Goal: Navigation & Orientation: Find specific page/section

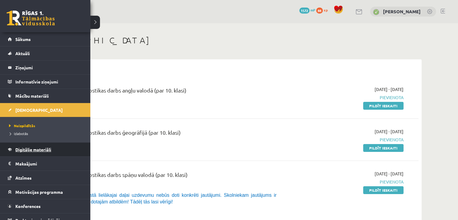
click at [20, 150] on span "Digitālie materiāli" at bounding box center [33, 149] width 36 height 5
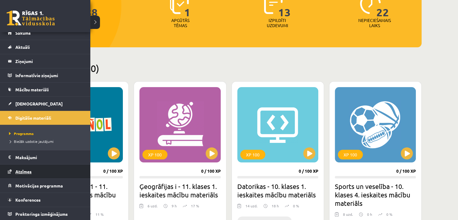
scroll to position [7, 0]
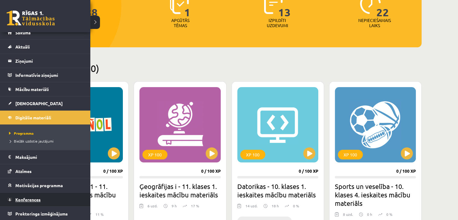
click at [44, 200] on link "Konferences" at bounding box center [45, 199] width 75 height 14
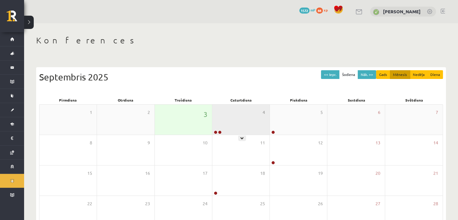
click at [242, 117] on div "4" at bounding box center [240, 119] width 57 height 30
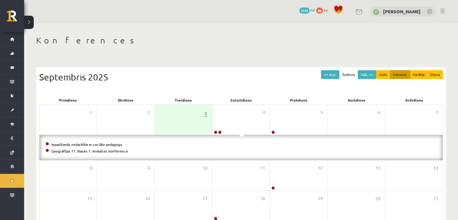
click at [235, 82] on div "Septembris 2025" at bounding box center [241, 77] width 404 height 14
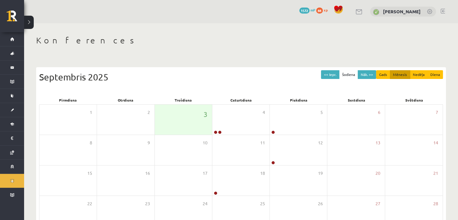
click at [223, 88] on div "<< Iepr. Šodiena Nāk. >> Gads Mēnesis Nedēļa Diena Septembris 2025" at bounding box center [241, 83] width 404 height 26
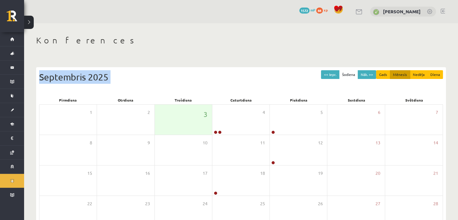
click at [223, 88] on div "<< Iepr. Šodiena Nāk. >> Gads Mēnesis Nedēļa Diena Septembris 2025" at bounding box center [241, 83] width 404 height 26
click at [106, 80] on div "Septembris 2025" at bounding box center [241, 77] width 404 height 14
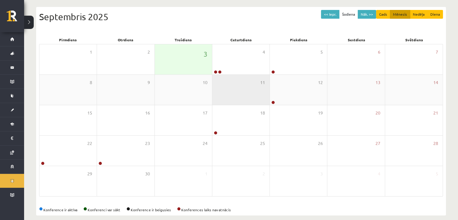
scroll to position [67, 0]
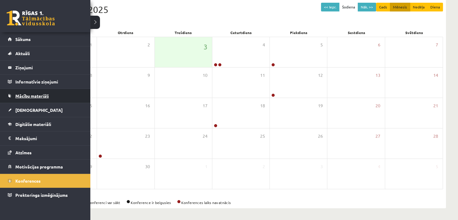
click at [41, 94] on span "Mācību materiāli" at bounding box center [31, 95] width 33 height 5
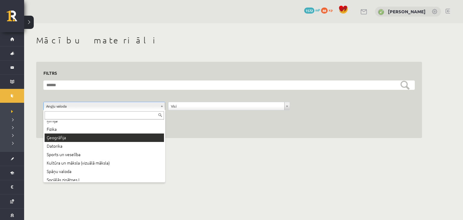
scroll to position [58, 0]
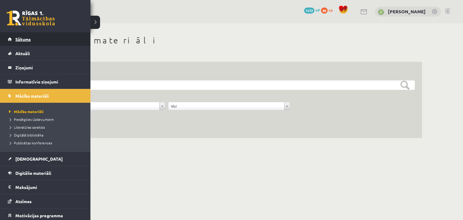
click at [31, 41] on link "Sākums" at bounding box center [45, 39] width 75 height 14
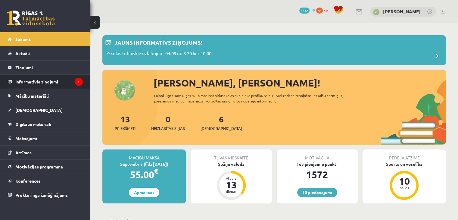
click at [82, 79] on icon "1" at bounding box center [79, 82] width 8 height 8
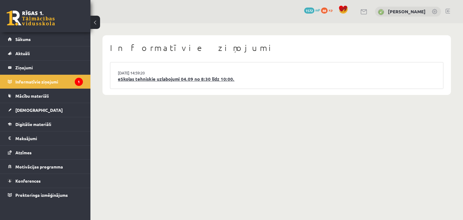
click at [204, 81] on link "eSkolas tehniskie uzlabojumi 04.09 no 8:30 līdz 10:00." at bounding box center [276, 79] width 317 height 7
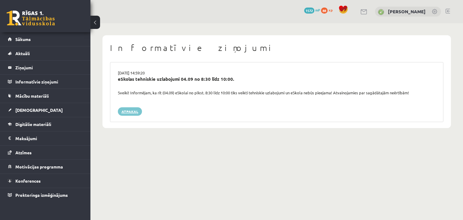
click at [121, 109] on link "Atpakaļ" at bounding box center [130, 111] width 24 height 8
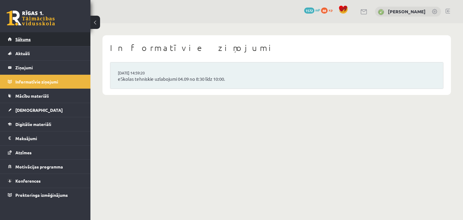
click at [67, 42] on link "Sākums" at bounding box center [45, 39] width 75 height 14
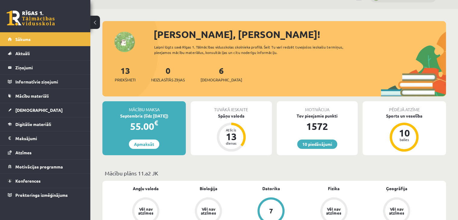
scroll to position [90, 0]
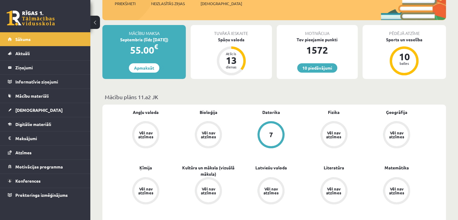
click at [226, 96] on p "Mācību plāns 11.a2 JK" at bounding box center [274, 97] width 339 height 8
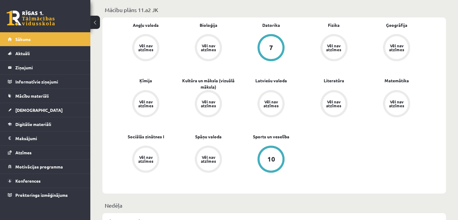
scroll to position [181, 0]
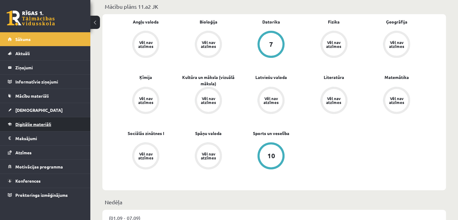
click at [50, 123] on span "Digitālie materiāli" at bounding box center [33, 123] width 36 height 5
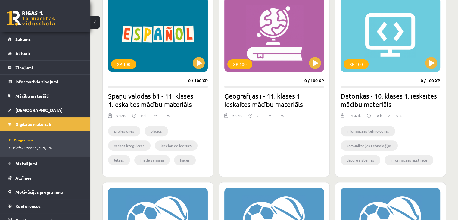
click at [94, 23] on button at bounding box center [95, 22] width 10 height 13
